Goal: Information Seeking & Learning: Learn about a topic

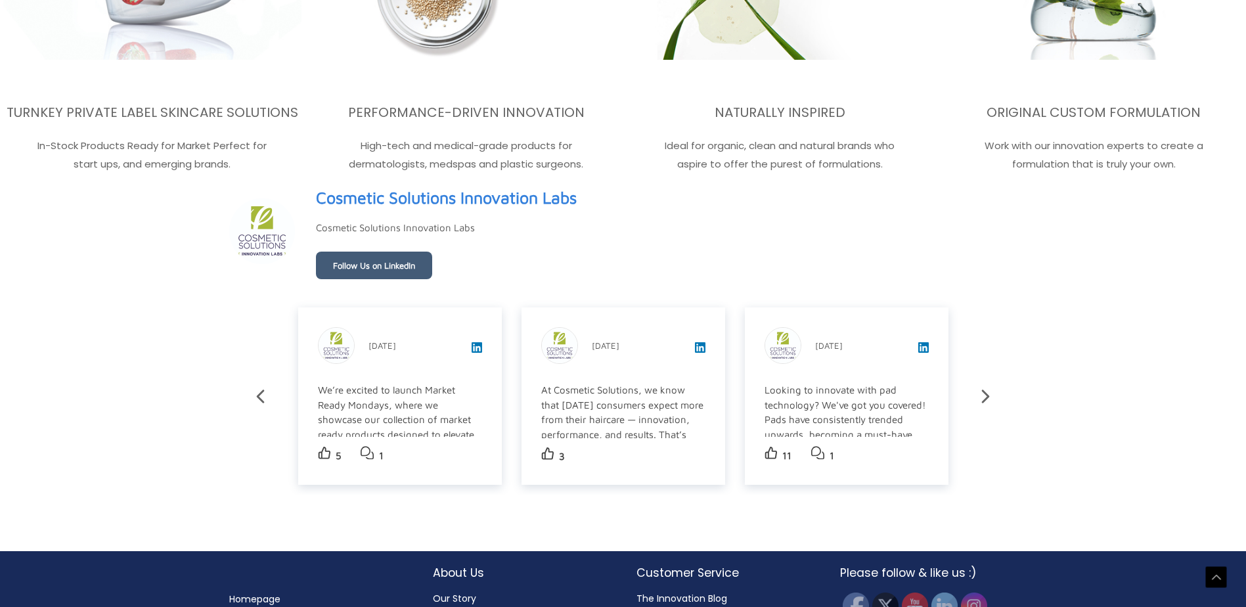
scroll to position [2340, 0]
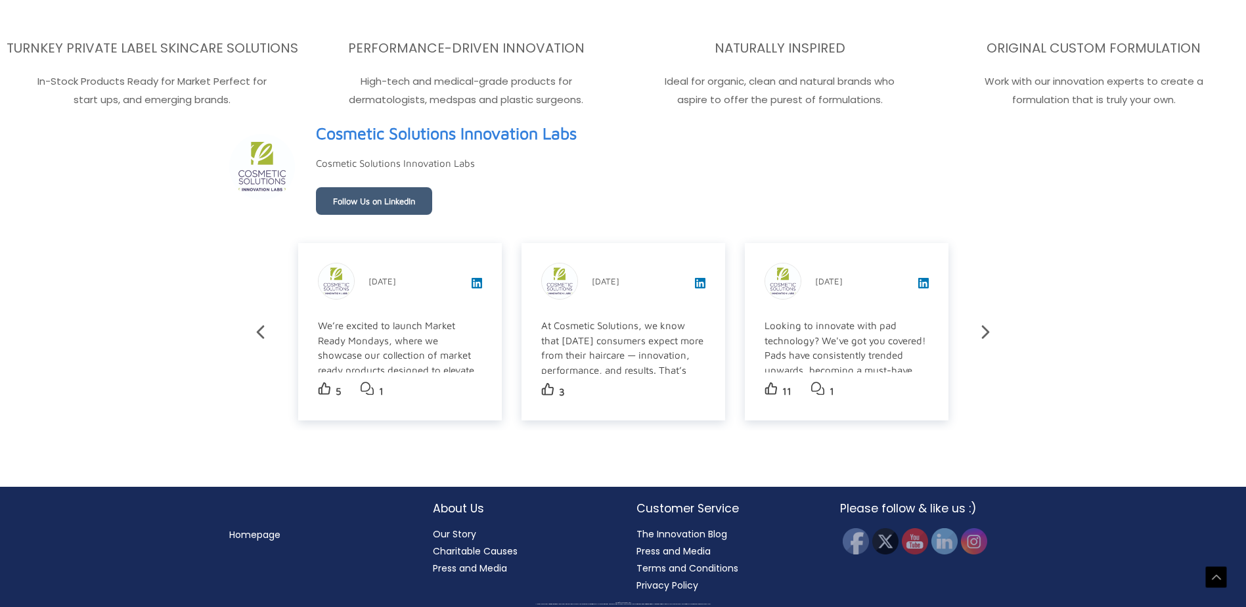
click at [657, 586] on link "Privacy Policy" at bounding box center [667, 585] width 62 height 13
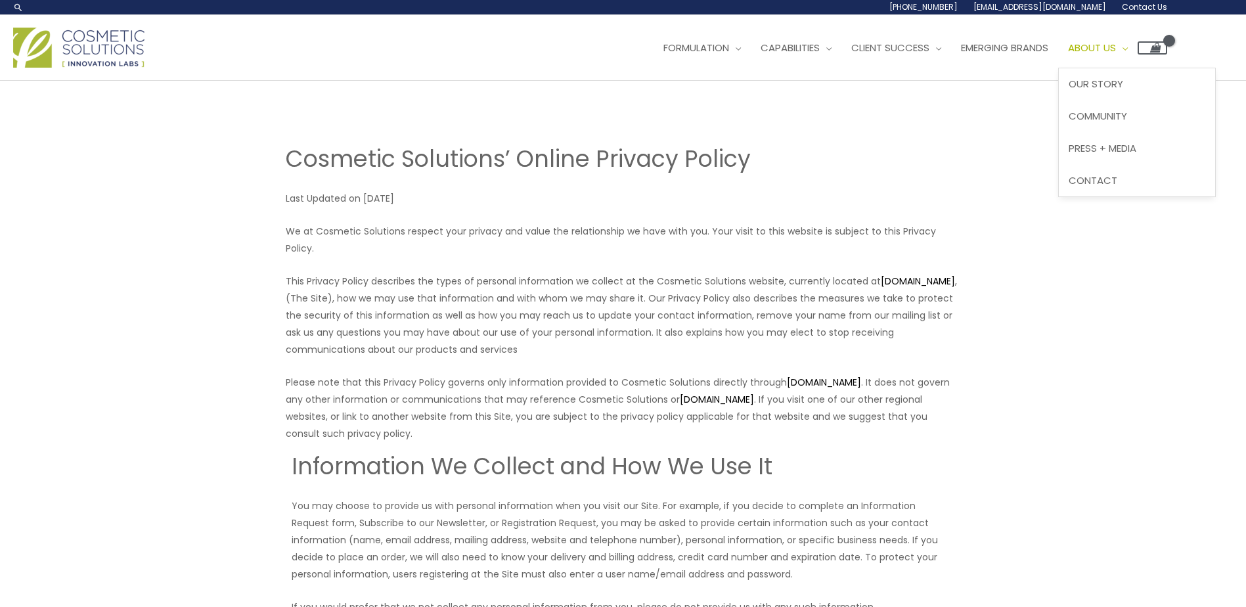
click at [1115, 41] on span "About Us" at bounding box center [1092, 48] width 48 height 14
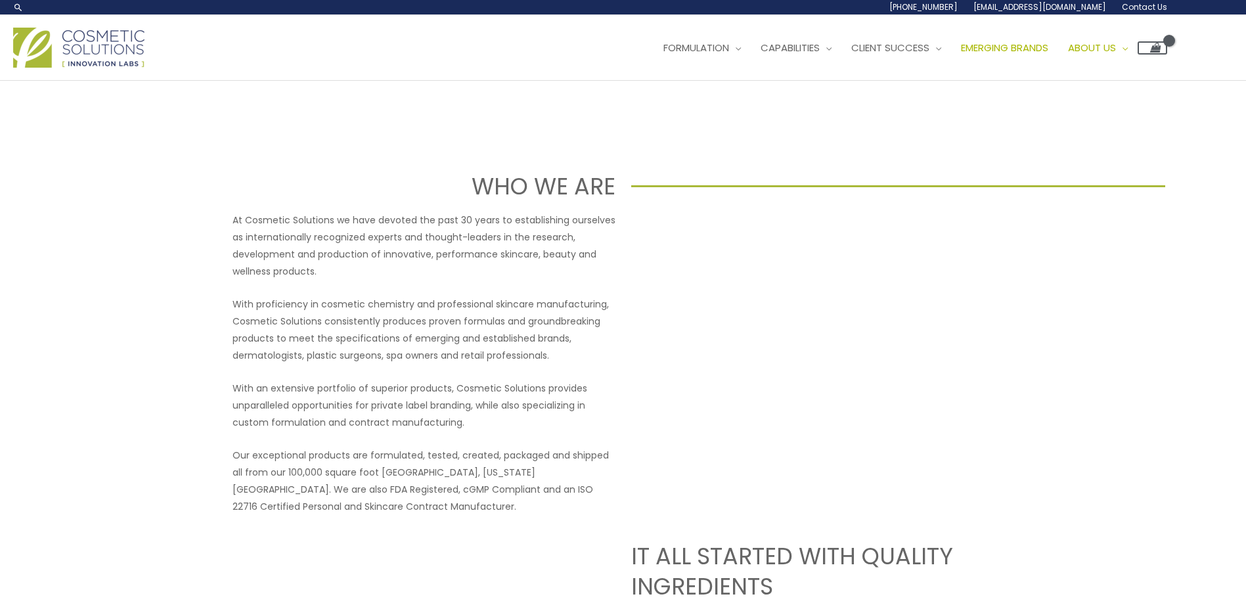
click at [1046, 47] on span "Emerging Brands" at bounding box center [1004, 48] width 87 height 14
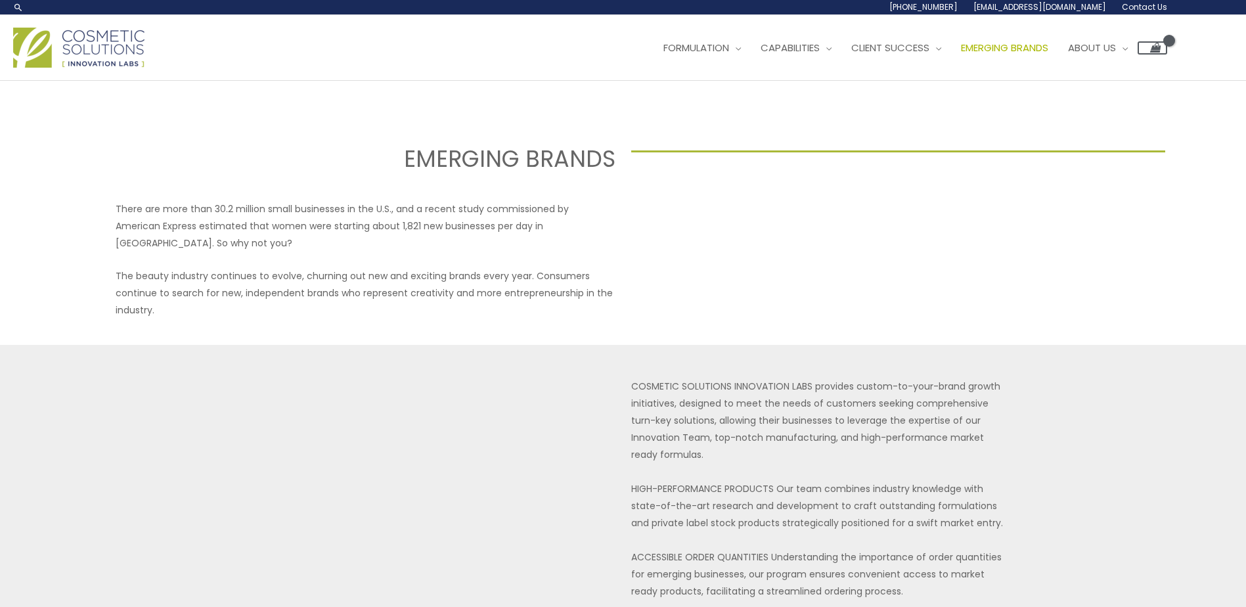
click at [53, 53] on img at bounding box center [78, 48] width 131 height 40
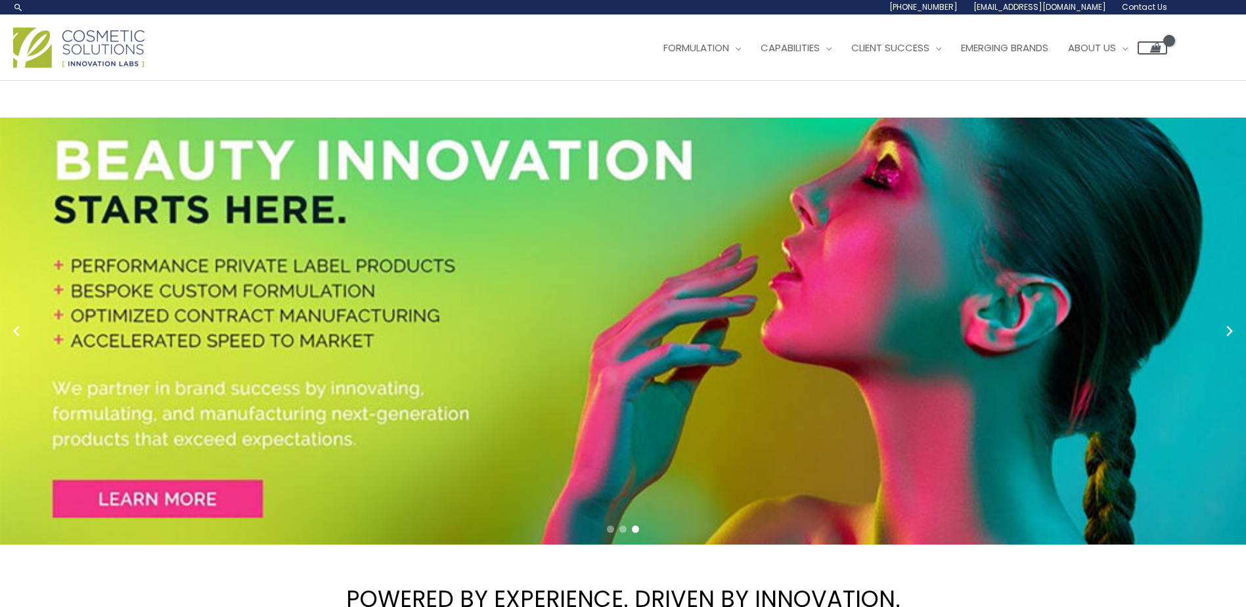
click at [1224, 328] on icon "Next slide" at bounding box center [1230, 331] width 20 height 20
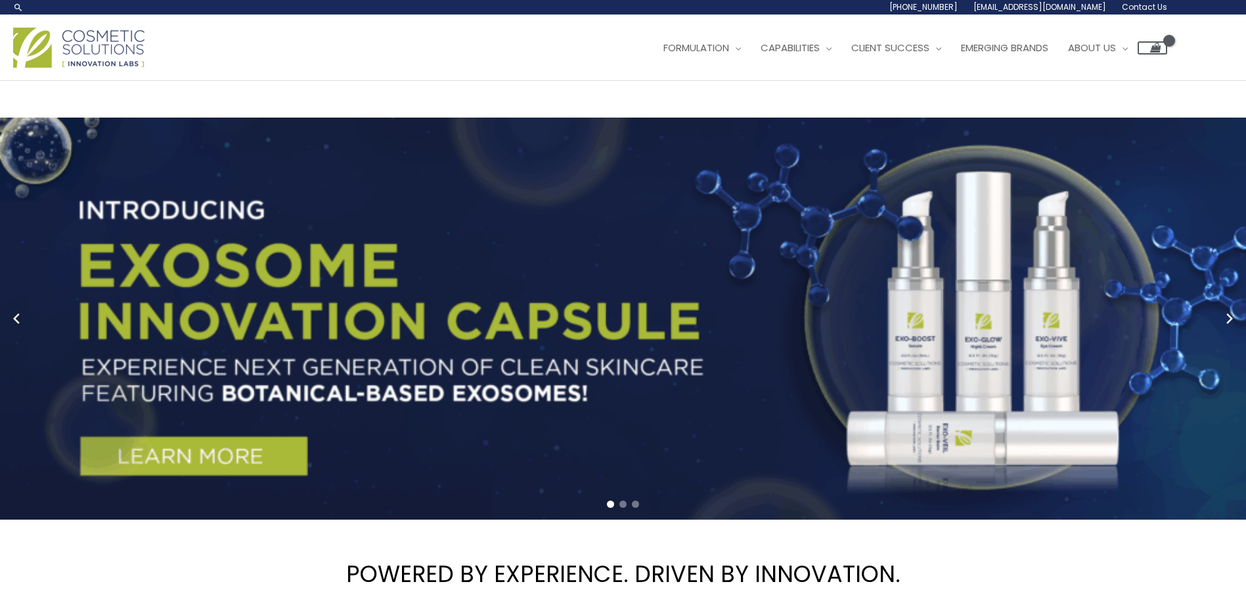
click at [257, 344] on link "1 / 3" at bounding box center [628, 319] width 1256 height 402
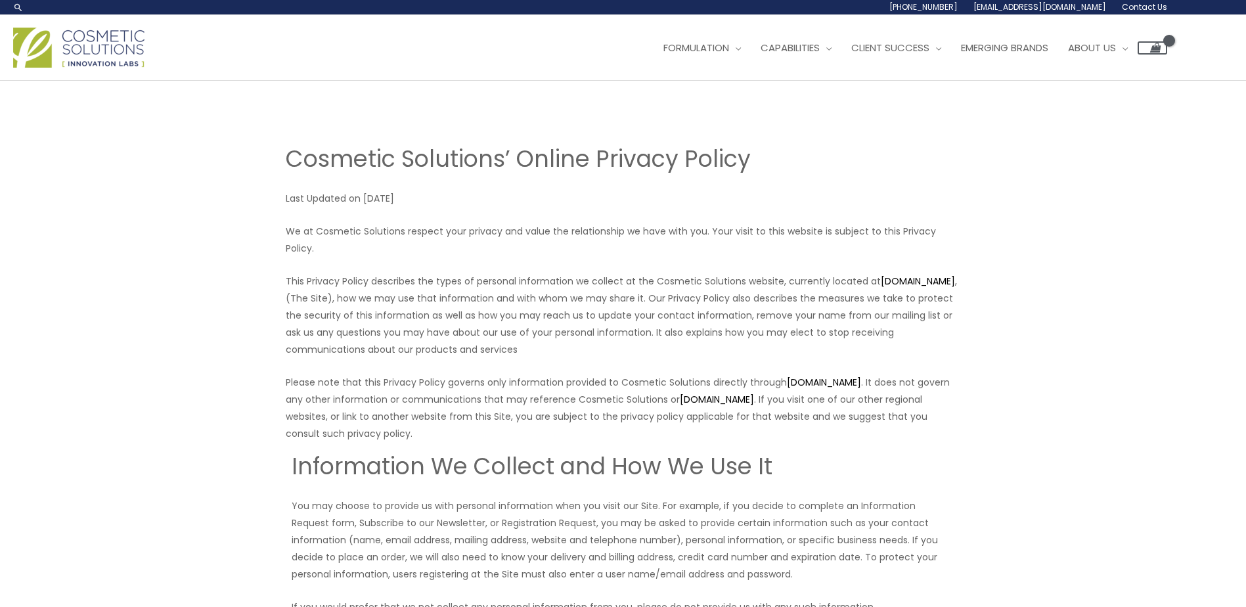
click at [35, 53] on img at bounding box center [78, 48] width 131 height 40
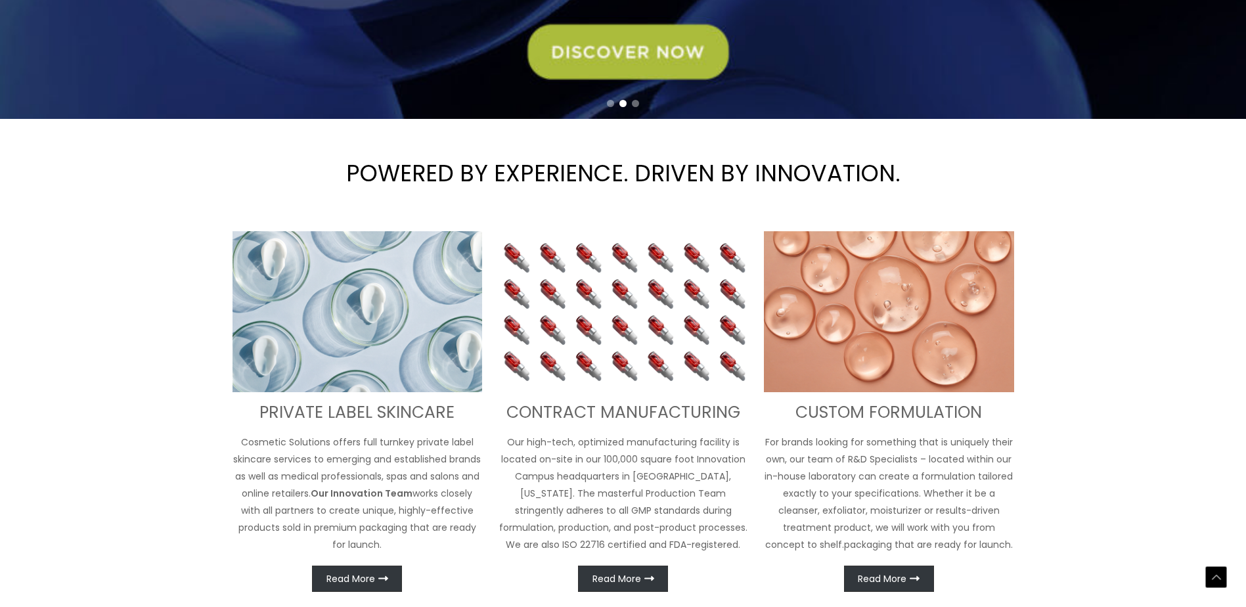
scroll to position [429, 0]
